Goal: Information Seeking & Learning: Learn about a topic

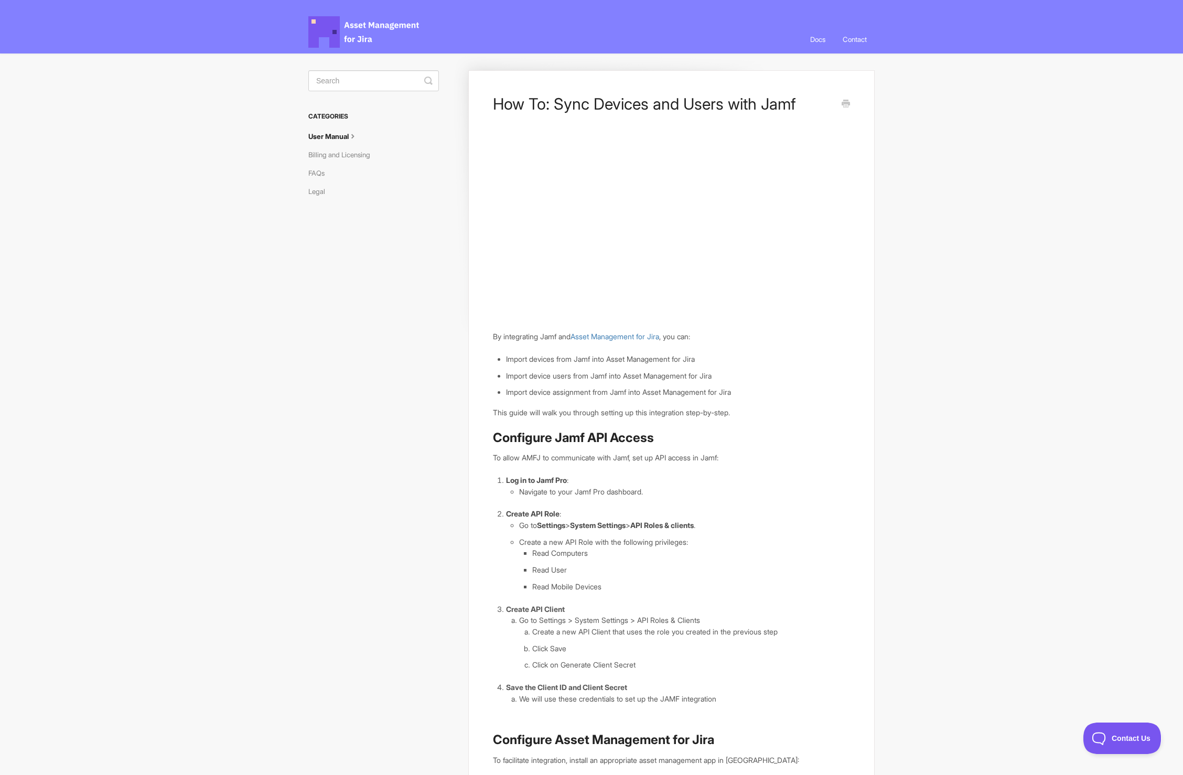
drag, startPoint x: 712, startPoint y: 402, endPoint x: 604, endPoint y: 364, distance: 114.4
click at [641, 394] on article "How To: Sync Devices and Users with Jamf By integrating Jamf and Asset Manageme…" at bounding box center [671, 522] width 357 height 856
click at [556, 339] on p "By integrating Jamf and Asset Management for Jira , you can:" at bounding box center [671, 337] width 357 height 12
drag, startPoint x: 670, startPoint y: 408, endPoint x: 619, endPoint y: 401, distance: 51.3
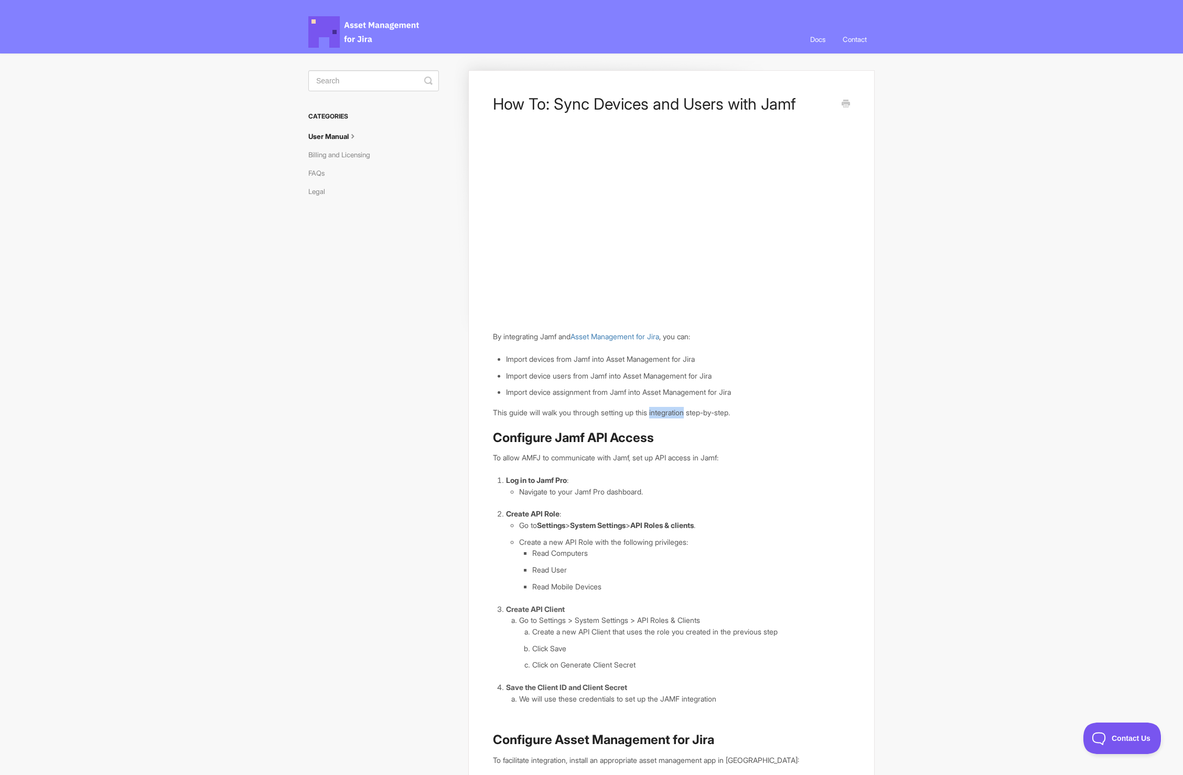
click at [619, 401] on article "How To: Sync Devices and Users with Jamf By integrating Jamf and Asset Manageme…" at bounding box center [671, 522] width 357 height 856
click at [324, 170] on link "FAQs" at bounding box center [320, 173] width 24 height 17
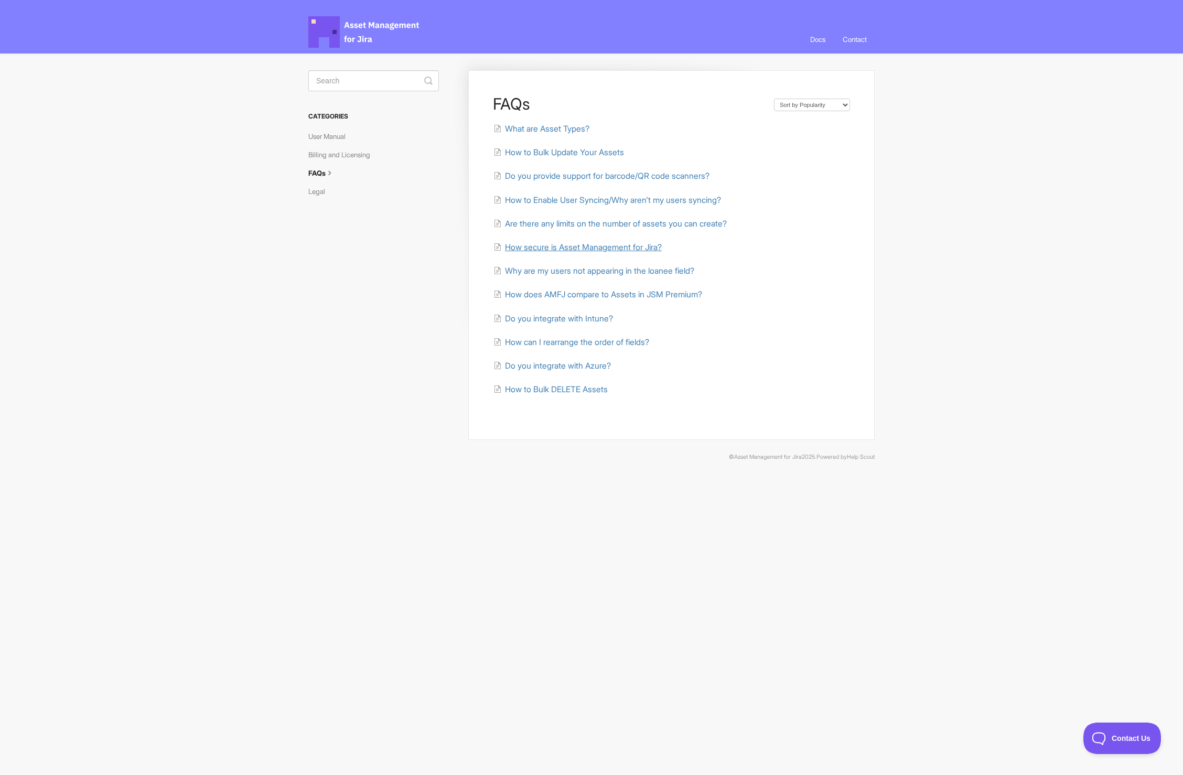
click at [596, 244] on span "How secure is Asset Management for Jira?" at bounding box center [583, 247] width 157 height 10
click at [624, 199] on span "How to Enable User Syncing/Why aren't my users syncing?" at bounding box center [613, 200] width 216 height 10
click at [703, 223] on span "Are there any limits on the number of assets you can create?" at bounding box center [616, 224] width 222 height 10
click at [604, 154] on span "How to Bulk Update Your Assets" at bounding box center [564, 152] width 119 height 10
click at [582, 295] on span "How does AMFJ compare to Assets in JSM Premium?" at bounding box center [603, 294] width 197 height 10
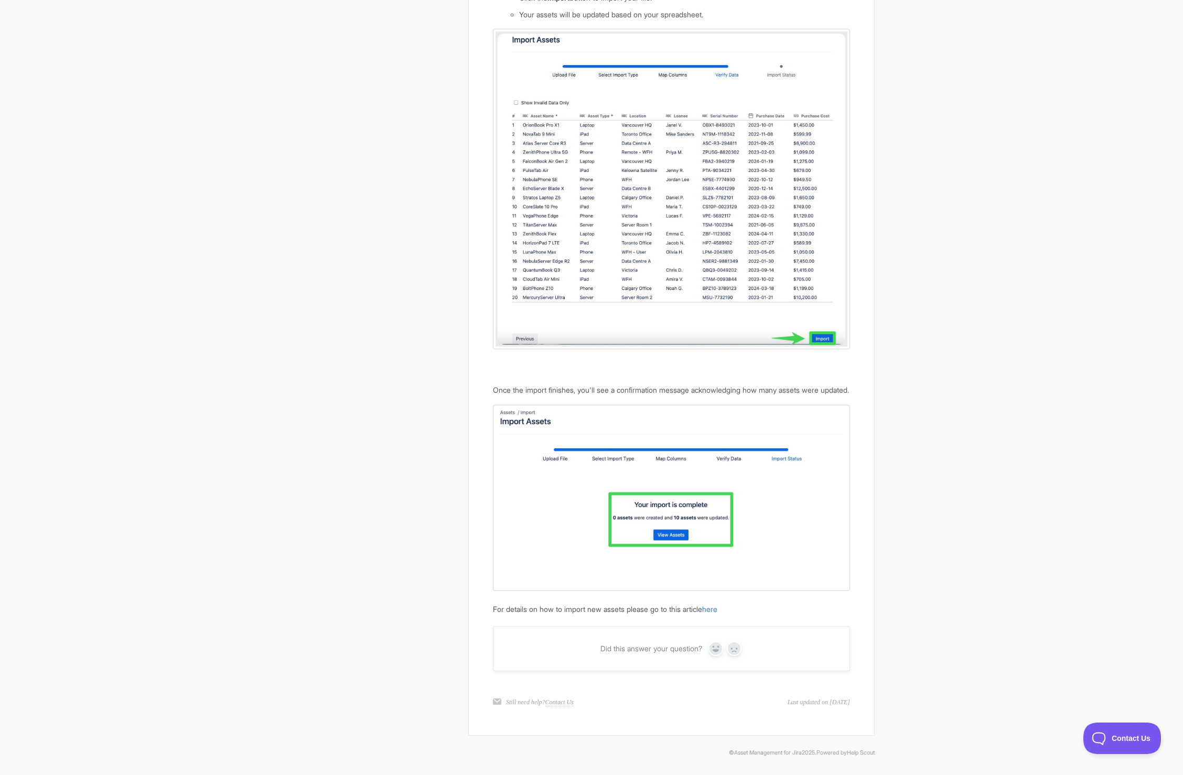
scroll to position [1664, 0]
